Goal: Check status

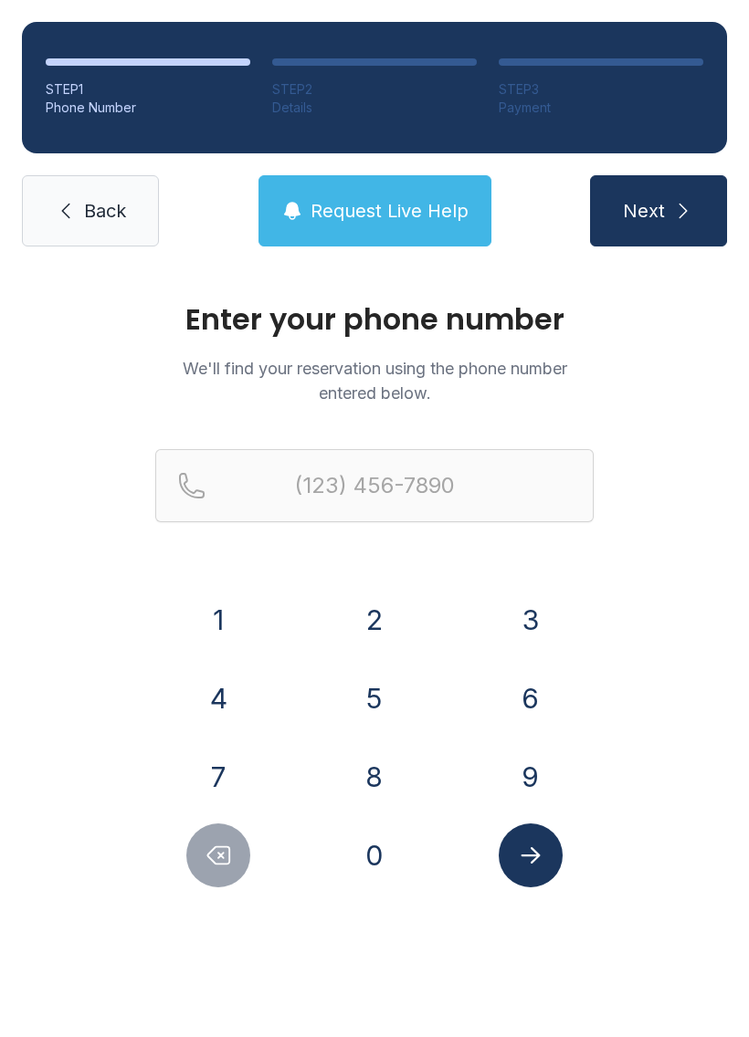
click at [199, 754] on button "7" at bounding box center [218, 777] width 64 height 64
click at [381, 878] on button "0" at bounding box center [374, 856] width 64 height 64
click at [529, 699] on button "6" at bounding box center [531, 699] width 64 height 64
click at [532, 612] on button "3" at bounding box center [531, 620] width 64 height 64
click at [386, 688] on button "5" at bounding box center [374, 699] width 64 height 64
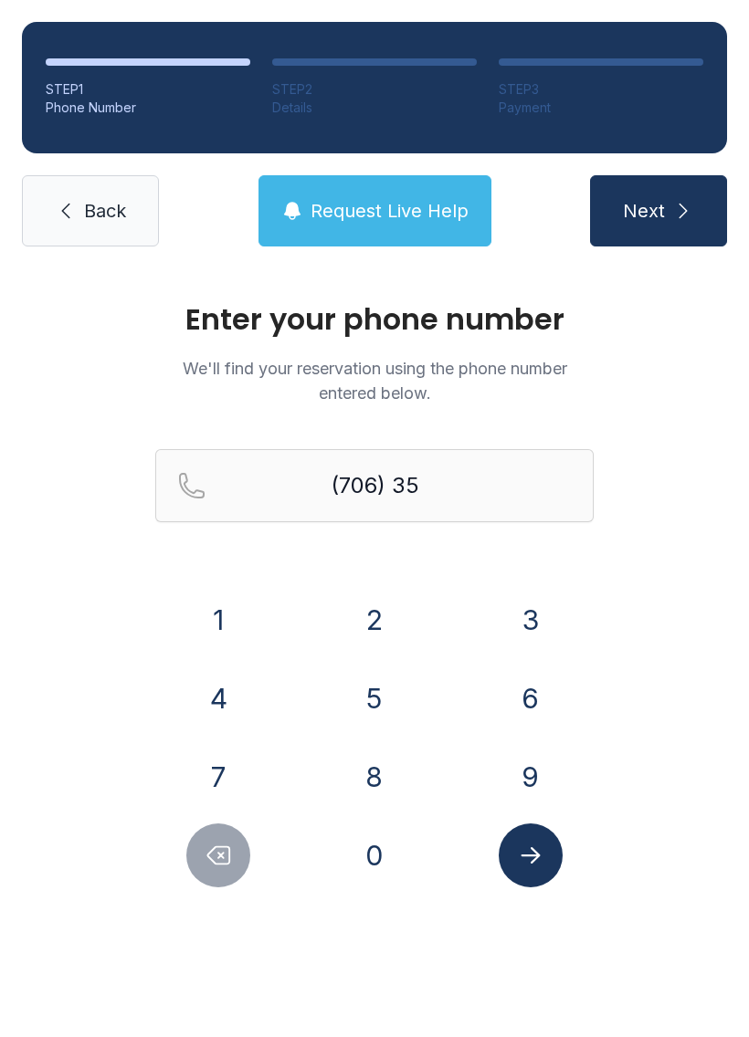
click at [394, 765] on button "8" at bounding box center [374, 777] width 64 height 64
click at [211, 778] on button "7" at bounding box center [218, 777] width 64 height 64
click at [357, 780] on button "8" at bounding box center [374, 777] width 64 height 64
click at [524, 633] on button "3" at bounding box center [531, 620] width 64 height 64
click at [378, 608] on button "2" at bounding box center [374, 620] width 64 height 64
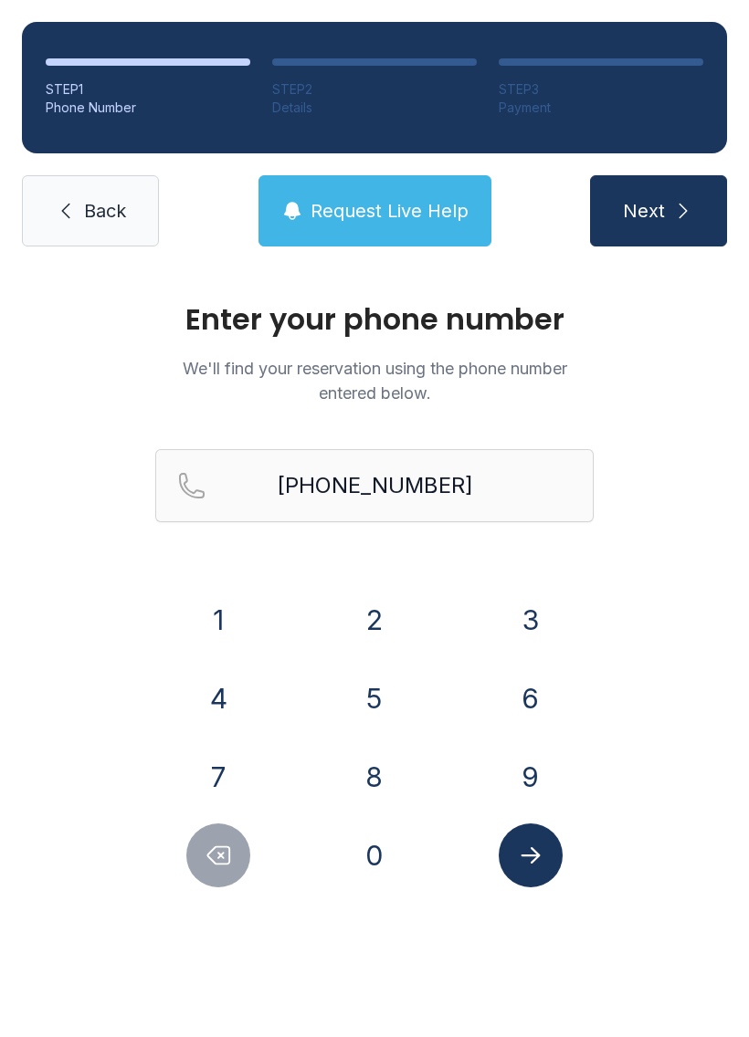
click at [518, 852] on icon "Submit lookup form" at bounding box center [530, 855] width 27 height 27
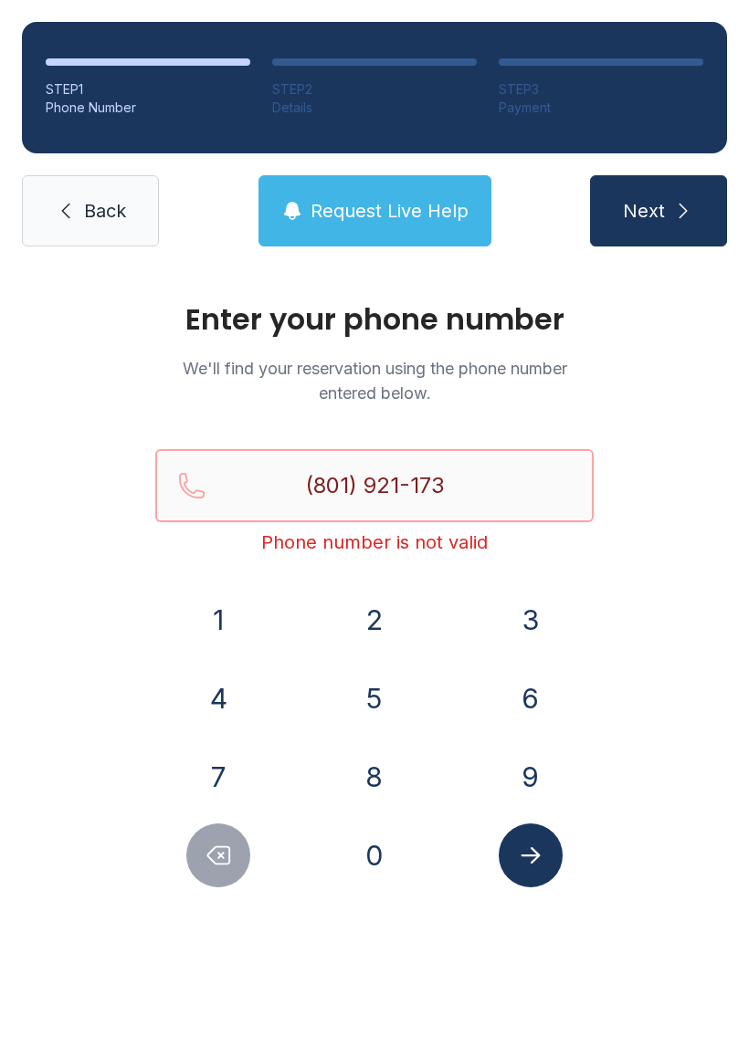
type input "[PHONE_NUMBER]"
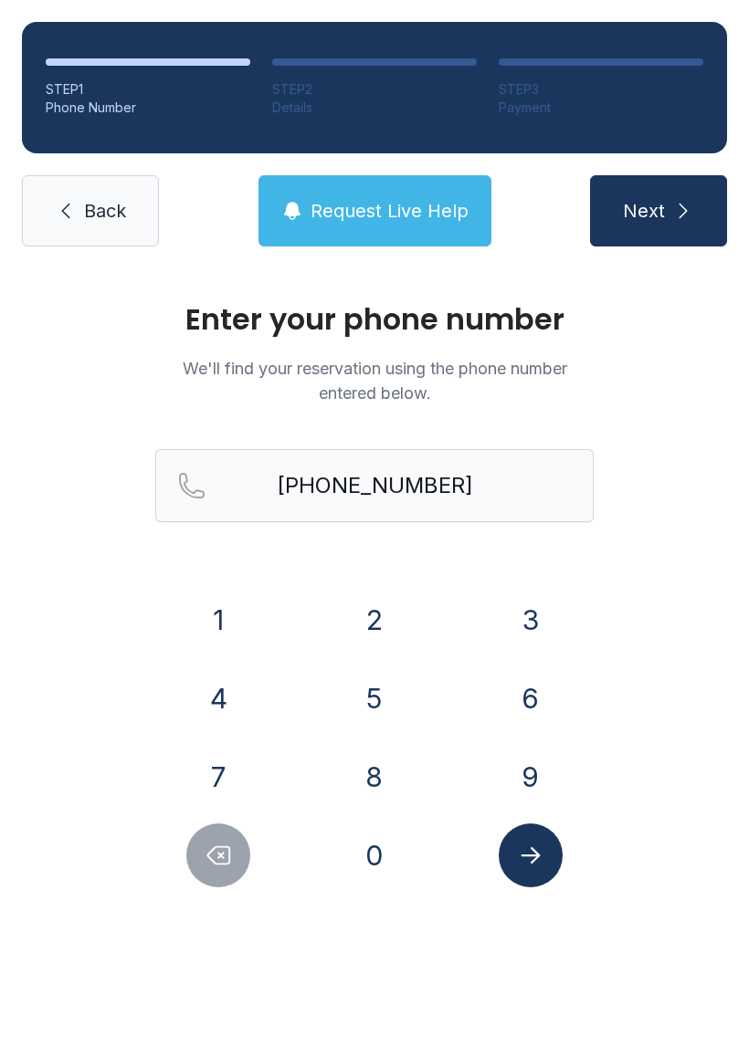
click at [103, 203] on span "Back" at bounding box center [105, 211] width 42 height 26
